Goal: Navigation & Orientation: Find specific page/section

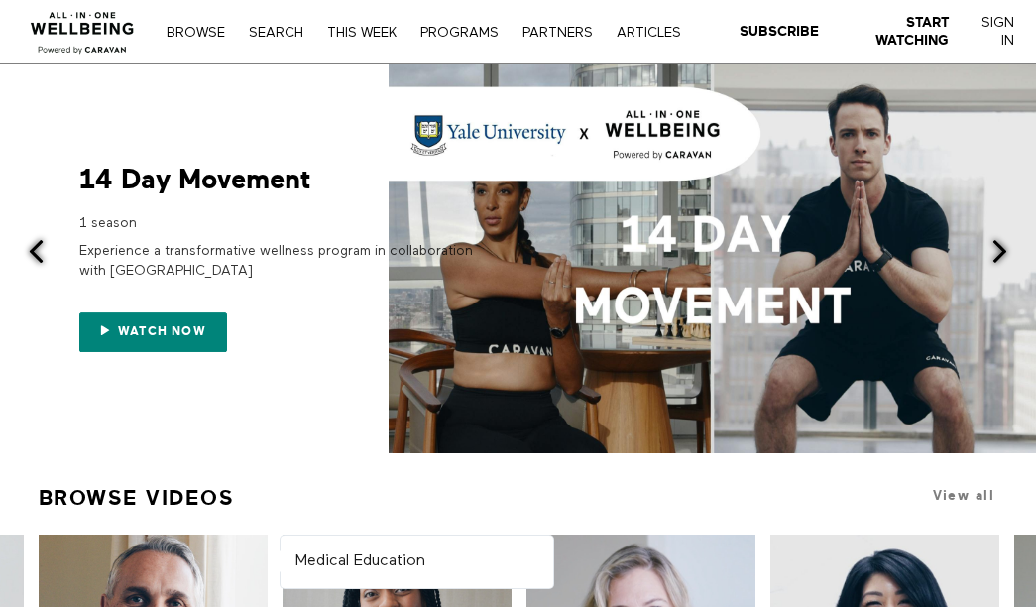
scroll to position [328, 0]
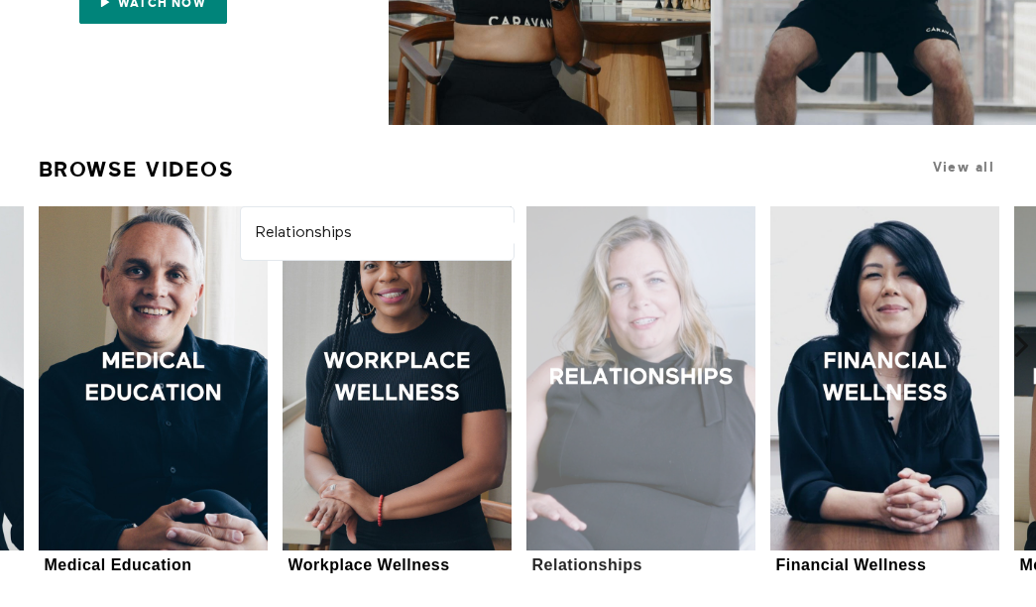
click at [559, 531] on div at bounding box center [640, 378] width 229 height 344
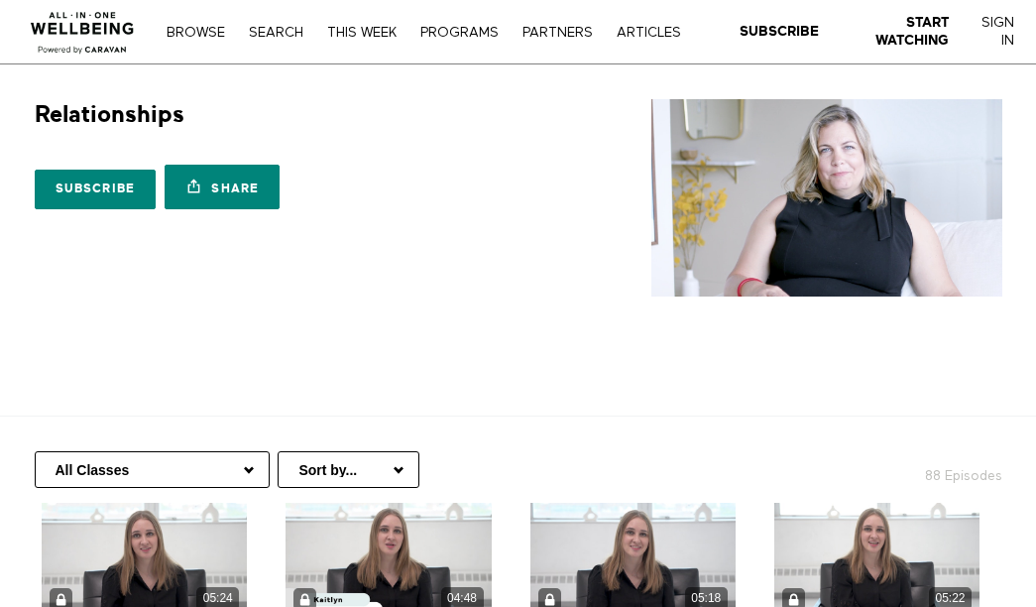
click at [539, 22] on nav "Browse Search THIS WEEK PROGRAMS PARTNERS ARTICLES Subscribe Start Watching Sig…" at bounding box center [423, 32] width 533 height 20
click at [541, 30] on link "PARTNERS" at bounding box center [557, 33] width 90 height 14
